Goal: Use online tool/utility: Utilize a website feature to perform a specific function

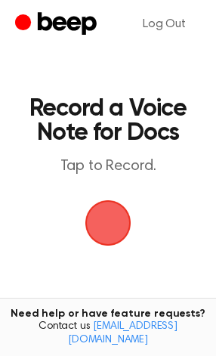
click at [94, 215] on span "button" at bounding box center [108, 223] width 46 height 46
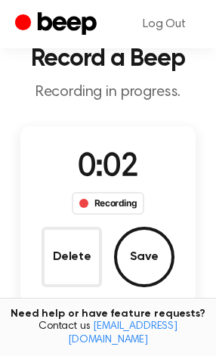
scroll to position [51, 0]
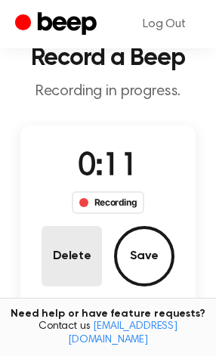
click at [59, 259] on button "Delete" at bounding box center [72, 256] width 61 height 61
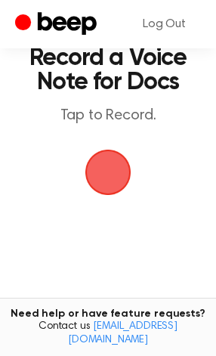
click at [104, 182] on span "button" at bounding box center [108, 172] width 42 height 42
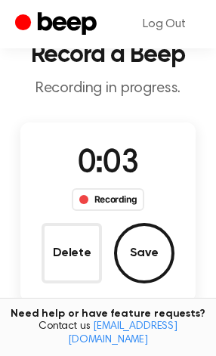
scroll to position [60, 0]
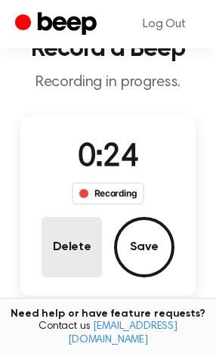
click at [63, 241] on button "Delete" at bounding box center [72, 247] width 61 height 61
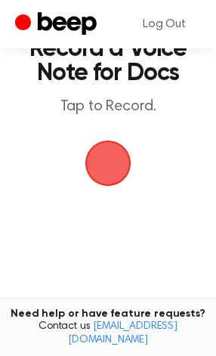
click at [106, 156] on span "button" at bounding box center [108, 163] width 42 height 42
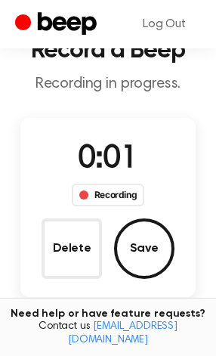
scroll to position [57, 0]
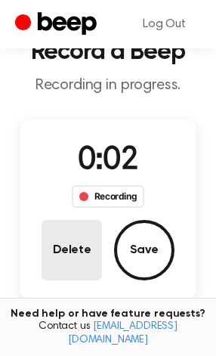
click at [78, 245] on button "Delete" at bounding box center [72, 250] width 61 height 61
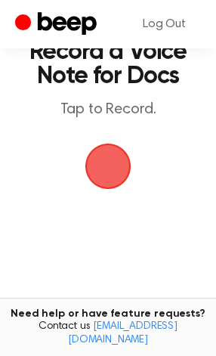
click at [98, 184] on span "button" at bounding box center [108, 166] width 42 height 42
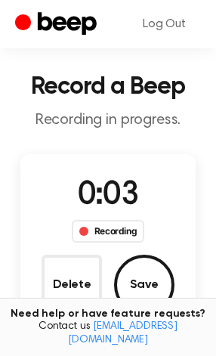
scroll to position [51, 0]
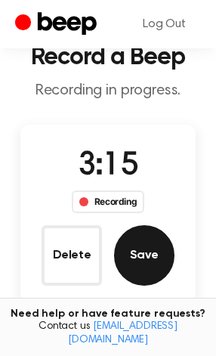
click at [145, 250] on button "Save" at bounding box center [144, 255] width 61 height 61
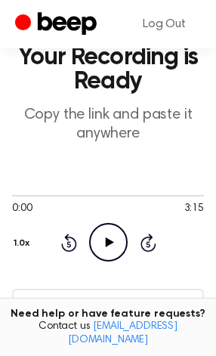
drag, startPoint x: 107, startPoint y: 296, endPoint x: 87, endPoint y: 303, distance: 21.5
click at [87, 303] on input "[URL][DOMAIN_NAME]" at bounding box center [108, 307] width 192 height 37
click at [88, 303] on input "[URL][DOMAIN_NAME]" at bounding box center [108, 307] width 192 height 37
click at [77, 316] on div "Need help or have feature requests? Contact us [EMAIL_ADDRESS][DOMAIN_NAME]" at bounding box center [108, 327] width 216 height 59
click at [67, 304] on input "[URL][DOMAIN_NAME]" at bounding box center [108, 307] width 192 height 37
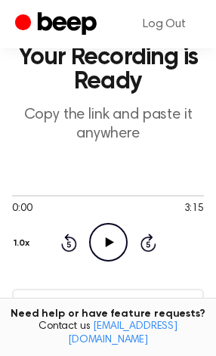
click at [67, 304] on input "[URL][DOMAIN_NAME]" at bounding box center [108, 307] width 192 height 37
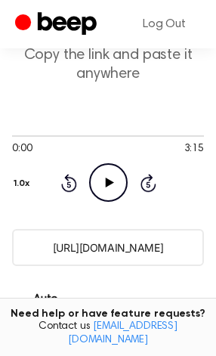
scroll to position [112, 0]
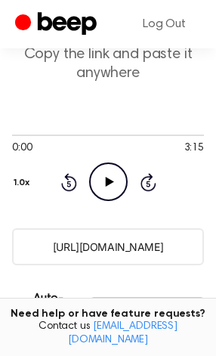
click at [120, 244] on input "[URL][DOMAIN_NAME]" at bounding box center [108, 246] width 192 height 37
click at [83, 249] on input "[URL][DOMAIN_NAME]" at bounding box center [108, 246] width 192 height 37
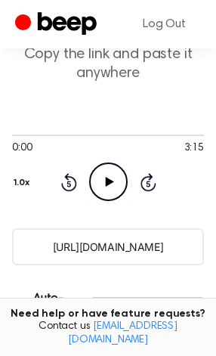
click at [83, 249] on input "[URL][DOMAIN_NAME]" at bounding box center [108, 246] width 192 height 37
click at [96, 258] on input "[URL][DOMAIN_NAME]" at bounding box center [108, 246] width 192 height 37
click at [84, 256] on input "[URL][DOMAIN_NAME]" at bounding box center [108, 246] width 192 height 37
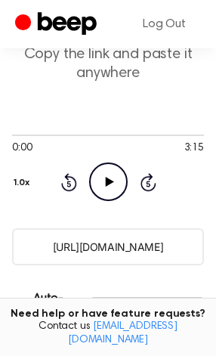
click at [84, 256] on input "[URL][DOMAIN_NAME]" at bounding box center [108, 246] width 192 height 37
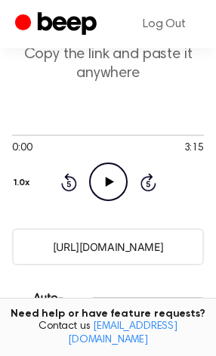
click at [84, 256] on input "[URL][DOMAIN_NAME]" at bounding box center [108, 246] width 192 height 37
click at [98, 246] on input "[URL][DOMAIN_NAME]" at bounding box center [108, 246] width 192 height 37
click at [83, 247] on input "[URL][DOMAIN_NAME]" at bounding box center [108, 246] width 192 height 37
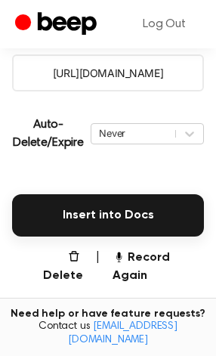
scroll to position [282, 0]
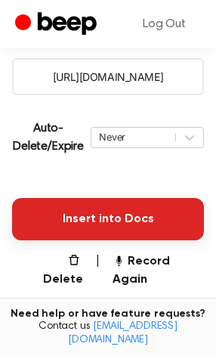
click at [48, 225] on button "Insert into Docs" at bounding box center [108, 219] width 192 height 42
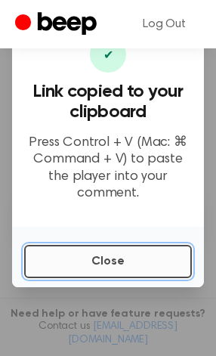
click at [98, 253] on button "Close" at bounding box center [108, 261] width 168 height 33
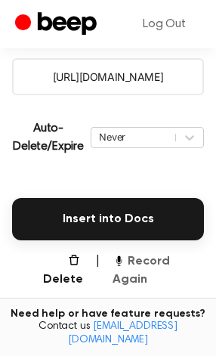
click at [129, 263] on button "Record Again" at bounding box center [159, 271] width 92 height 36
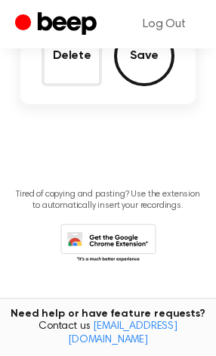
scroll to position [85, 0]
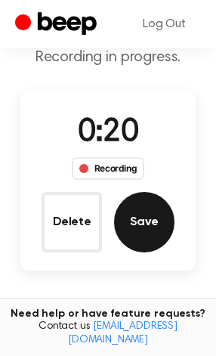
click at [138, 226] on button "Save" at bounding box center [144, 222] width 61 height 61
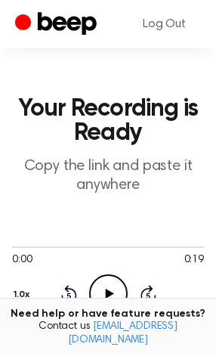
scroll to position [448, 0]
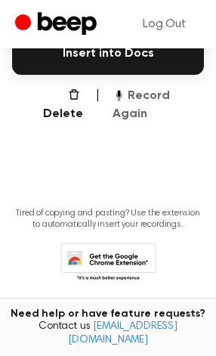
click at [162, 96] on button "Record Again" at bounding box center [159, 105] width 92 height 36
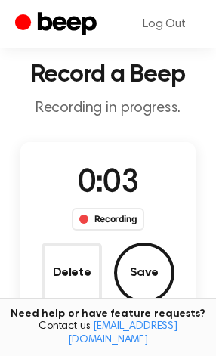
scroll to position [84, 0]
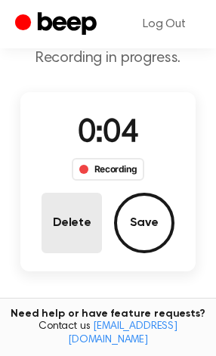
click at [98, 208] on button "Delete" at bounding box center [72, 223] width 61 height 61
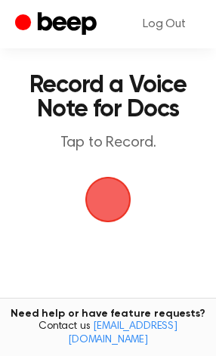
click at [117, 208] on span "button" at bounding box center [108, 200] width 46 height 46
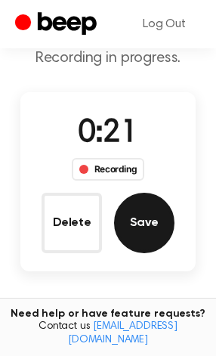
click at [151, 228] on button "Save" at bounding box center [144, 223] width 61 height 61
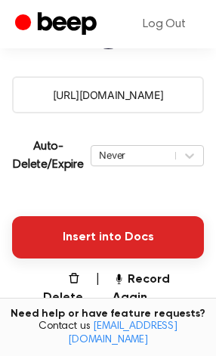
scroll to position [303, 0]
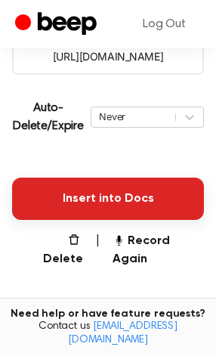
click at [135, 185] on button "Insert into Docs" at bounding box center [108, 199] width 192 height 42
